Goal: Information Seeking & Learning: Learn about a topic

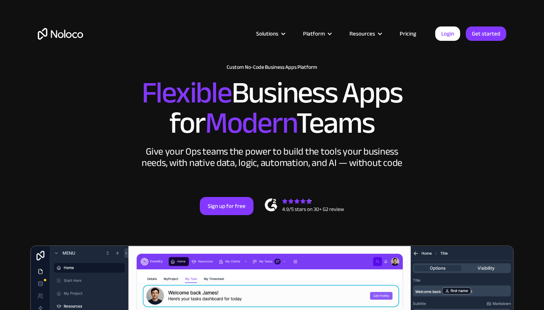
click at [410, 34] on link "Pricing" at bounding box center [408, 34] width 36 height 10
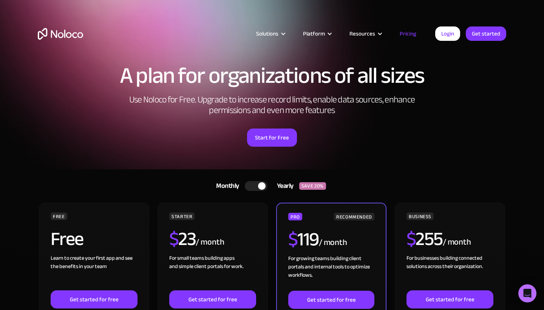
click at [254, 183] on div at bounding box center [256, 186] width 23 height 10
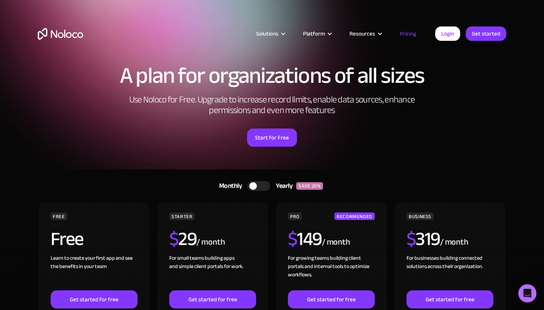
click at [323, 134] on div "Start for Free" at bounding box center [272, 134] width 469 height 23
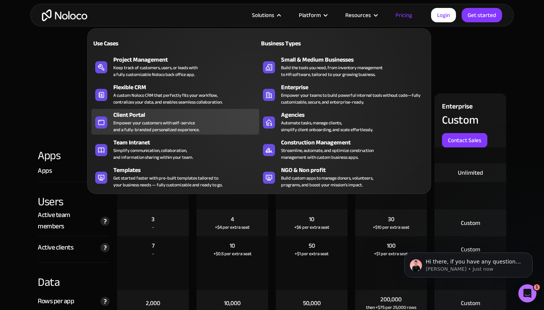
click at [187, 129] on div "Empower your customers with self-service and a fully-branded personalized exper…" at bounding box center [156, 126] width 86 height 14
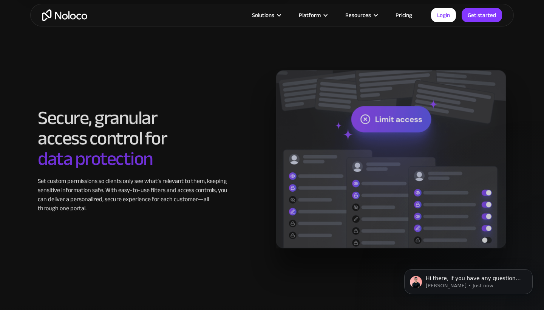
scroll to position [1185, 0]
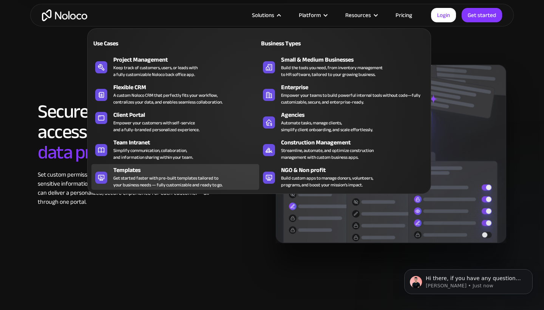
click at [197, 175] on div "Get started faster with pre-built templates tailored to your business needs — f…" at bounding box center [167, 182] width 109 height 14
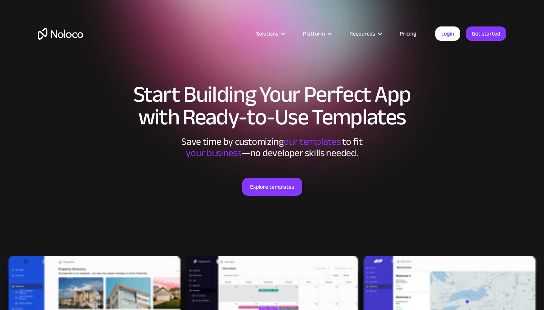
click at [178, 190] on div "Explore templates" at bounding box center [272, 196] width 469 height 75
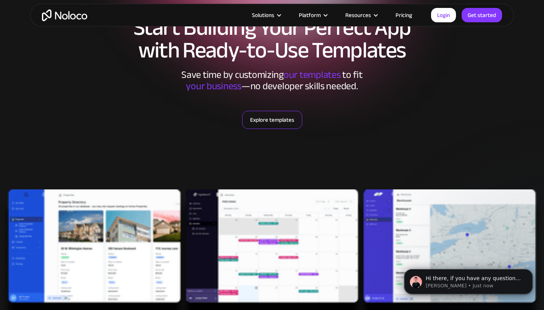
click at [258, 118] on link "Explore templates" at bounding box center [272, 120] width 60 height 18
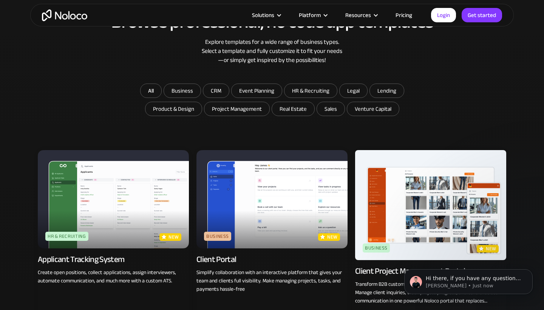
scroll to position [404, 0]
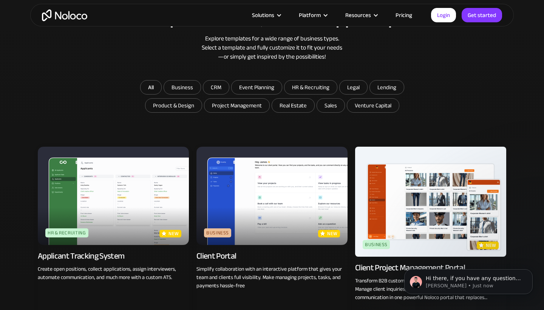
click at [308, 202] on img at bounding box center [272, 196] width 151 height 98
click at [302, 86] on input "HR & Recruiting" at bounding box center [311, 87] width 53 height 14
checkbox input "true"
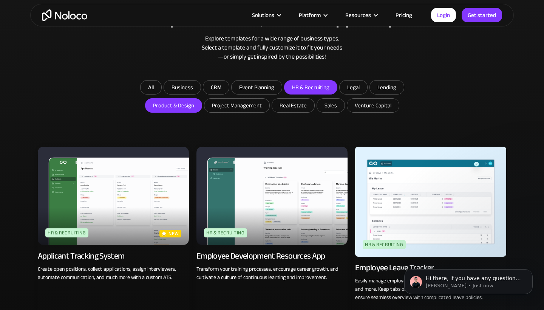
click at [169, 100] on input "Product & Design" at bounding box center [173, 106] width 56 height 14
click at [184, 107] on input "Product & Design" at bounding box center [173, 106] width 56 height 14
checkbox input "false"
click at [319, 86] on input "HR & Recruiting" at bounding box center [311, 87] width 53 height 14
checkbox input "false"
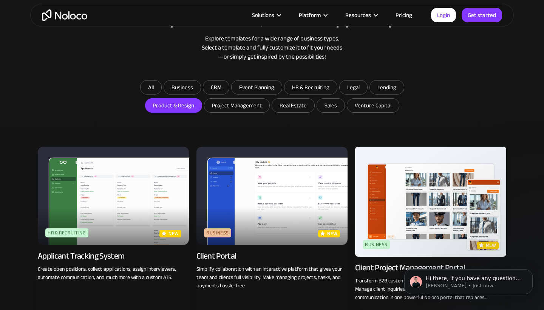
click at [168, 111] on input "Product & Design" at bounding box center [173, 106] width 56 height 14
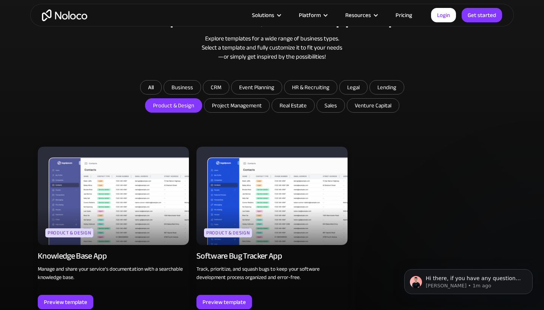
click at [176, 107] on input "Product & Design" at bounding box center [173, 106] width 56 height 14
checkbox input "false"
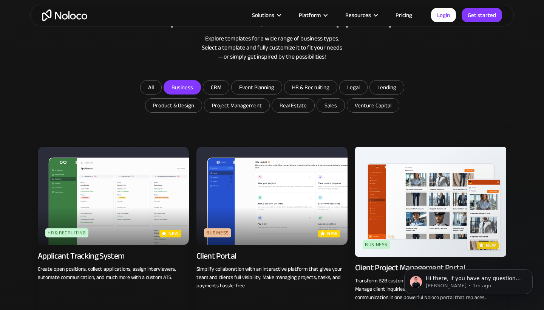
click at [180, 88] on input "Business" at bounding box center [182, 87] width 37 height 14
checkbox input "true"
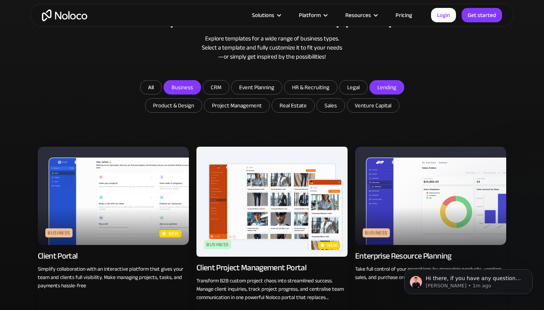
click at [398, 93] on input "Lending" at bounding box center [387, 87] width 34 height 14
click at [387, 86] on input "Lending" at bounding box center [387, 87] width 34 height 14
checkbox input "false"
click at [481, 107] on div "All Business CRM Event Planning HR & Recruiting Legal Lending Product & Design …" at bounding box center [272, 97] width 469 height 34
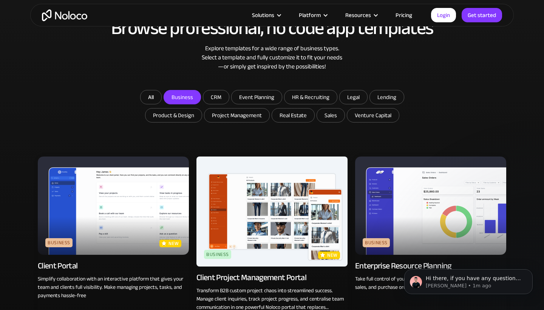
scroll to position [391, 0]
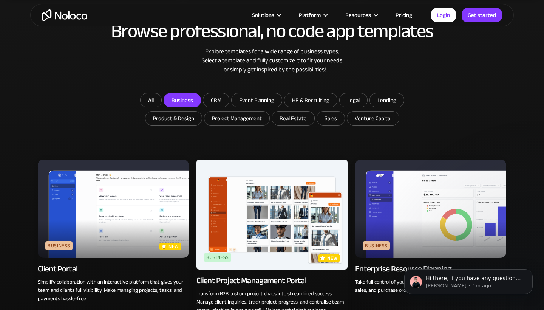
click at [281, 219] on img at bounding box center [272, 214] width 151 height 110
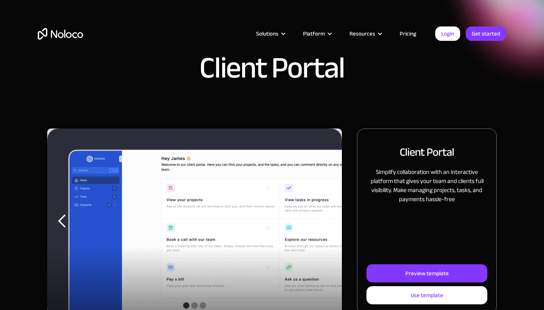
click at [402, 146] on h2 "Client Portal" at bounding box center [427, 152] width 54 height 16
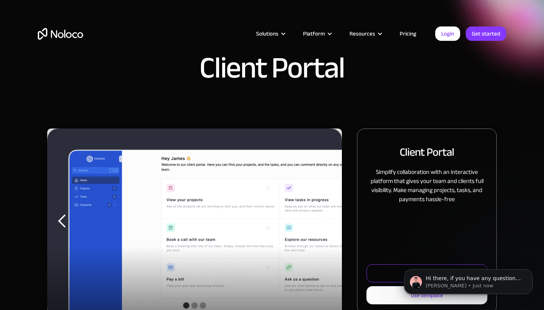
click at [395, 277] on link "Preview template" at bounding box center [427, 273] width 121 height 18
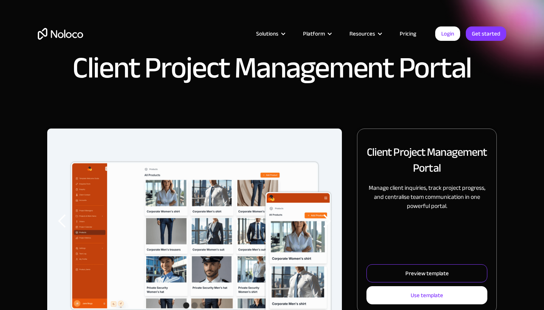
click at [410, 274] on div "Preview template" at bounding box center [426, 273] width 43 height 10
